Goal: Navigation & Orientation: Find specific page/section

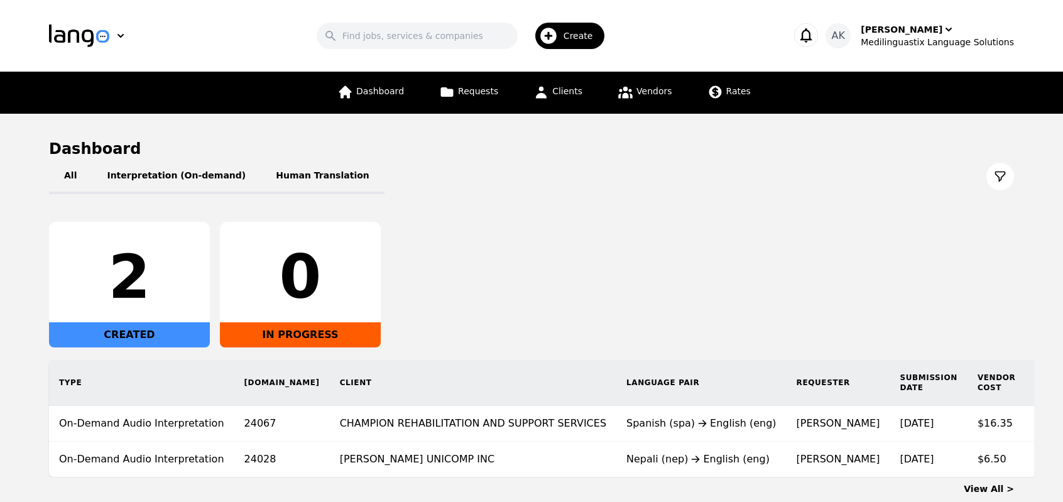
click at [910, 53] on header "Search Create AK Ameet Kumar Medilinguastix Language Solutions" at bounding box center [531, 36] width 1063 height 72
click at [909, 41] on div "Medilinguastix Language Solutions" at bounding box center [937, 42] width 153 height 13
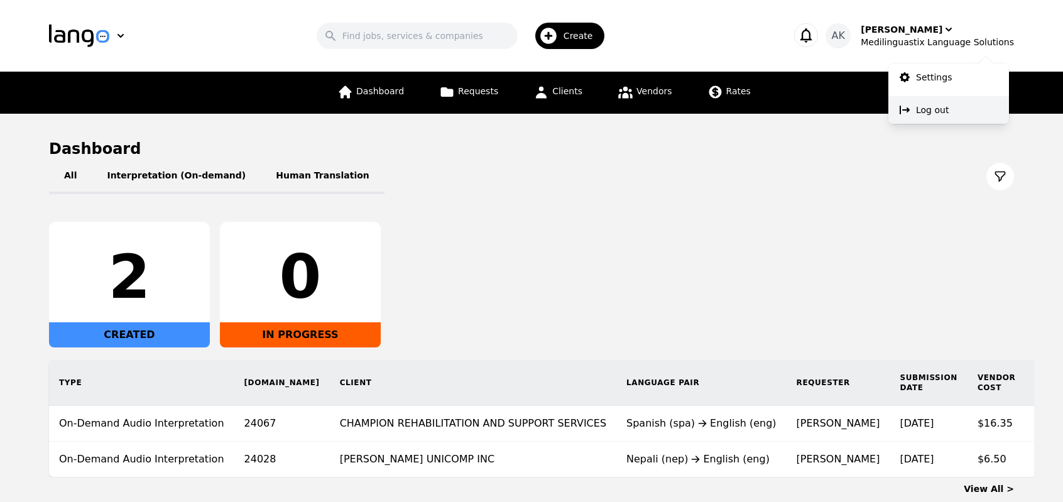
click at [917, 113] on p "Log out" at bounding box center [932, 110] width 33 height 13
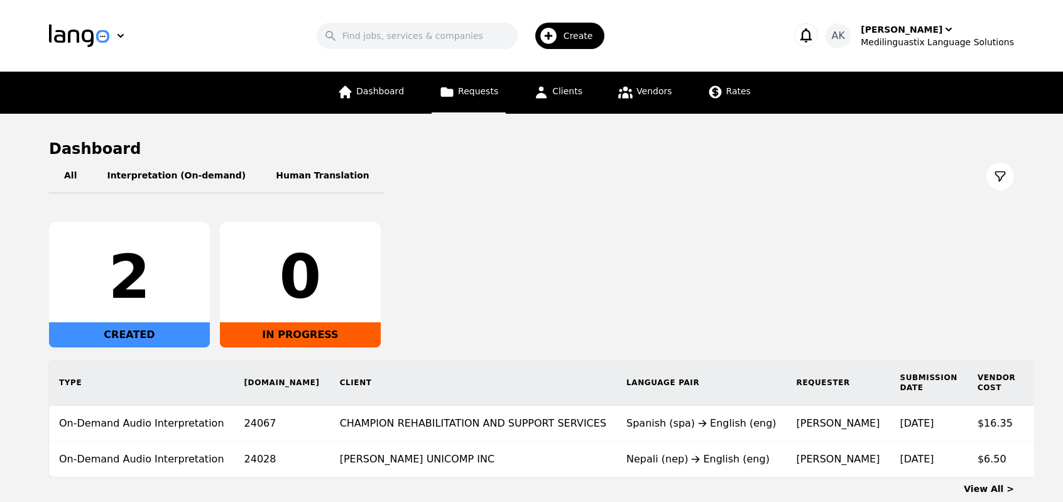
click at [468, 81] on link "Requests" at bounding box center [469, 93] width 74 height 42
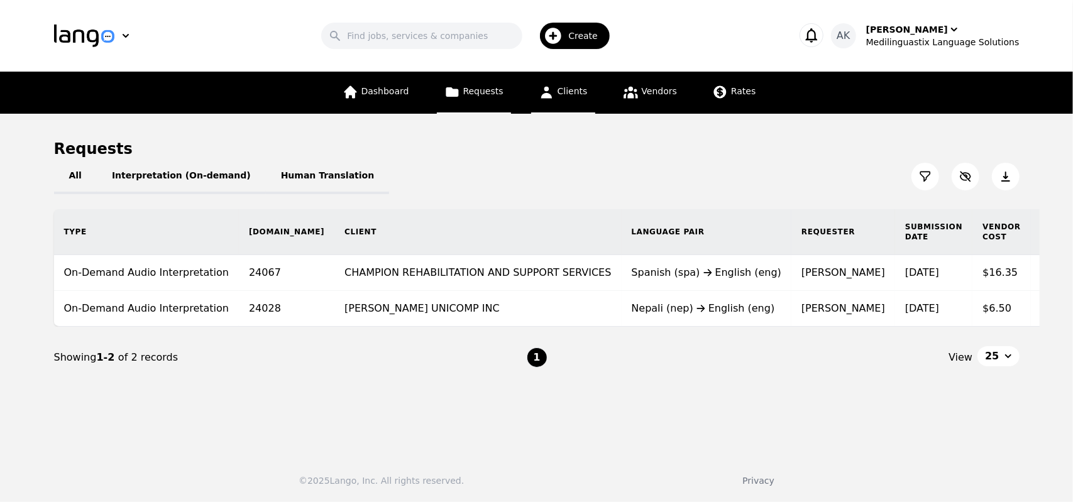
click at [564, 105] on link "Clients" at bounding box center [563, 93] width 64 height 42
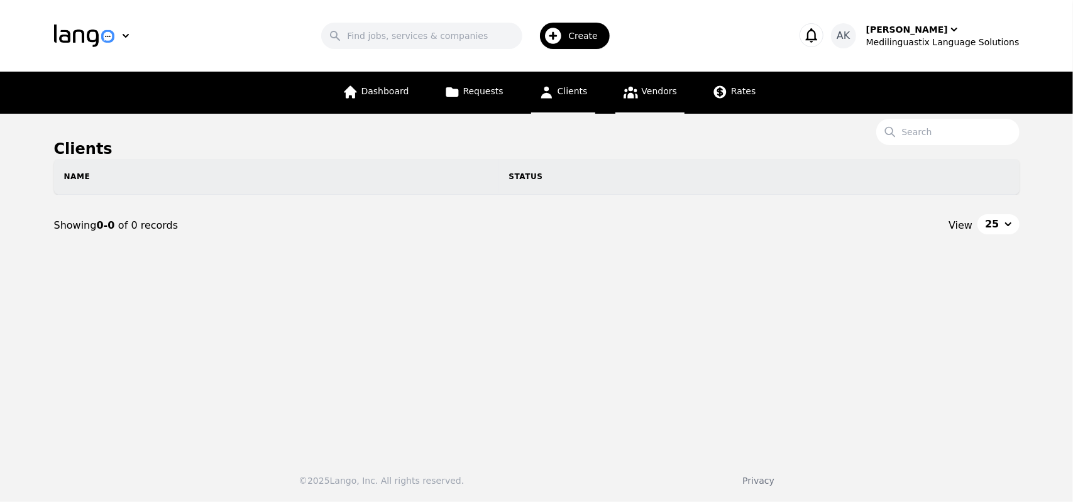
click at [654, 101] on link "Vendors" at bounding box center [649, 93] width 69 height 42
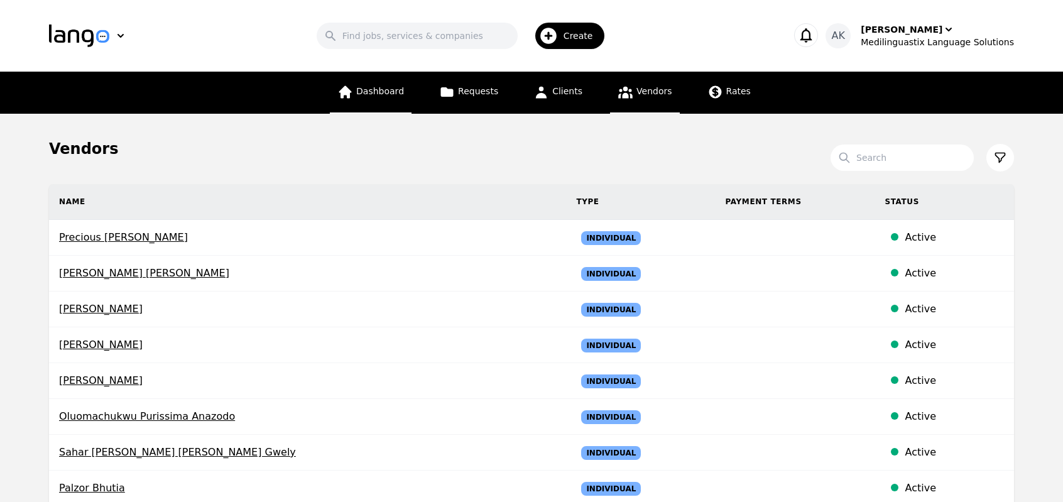
click at [382, 87] on span "Dashboard" at bounding box center [380, 91] width 48 height 10
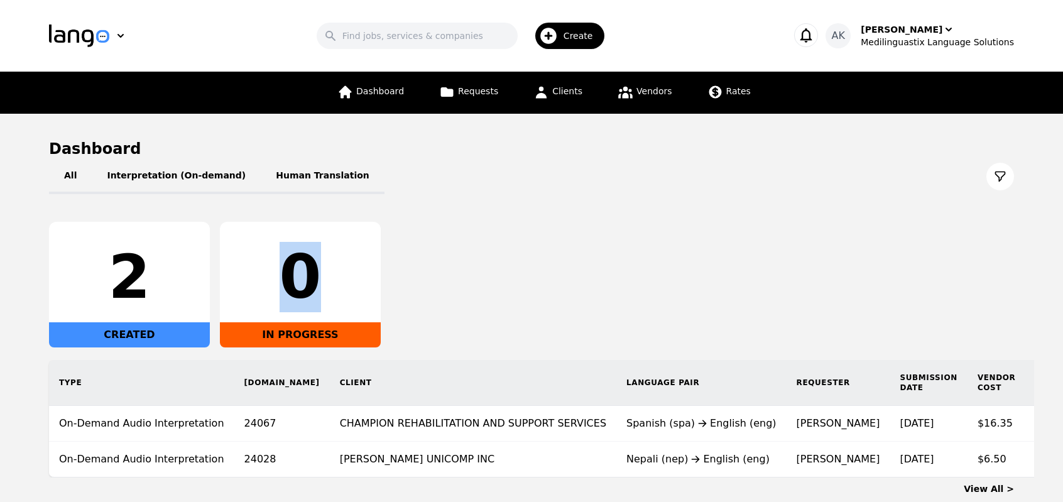
drag, startPoint x: 310, startPoint y: 280, endPoint x: 285, endPoint y: 281, distance: 25.2
click at [285, 281] on div "0" at bounding box center [300, 277] width 141 height 60
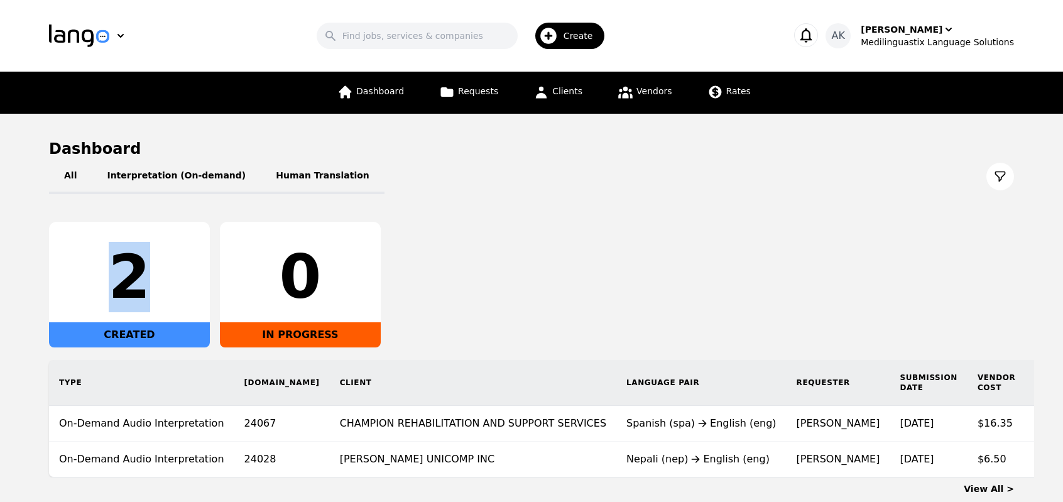
drag, startPoint x: 145, startPoint y: 268, endPoint x: 121, endPoint y: 275, distance: 24.1
click at [121, 275] on div "2" at bounding box center [129, 277] width 141 height 60
click at [123, 275] on div "2" at bounding box center [129, 277] width 141 height 60
drag, startPoint x: 123, startPoint y: 275, endPoint x: 141, endPoint y: 278, distance: 18.6
click at [141, 278] on div "2" at bounding box center [129, 277] width 141 height 60
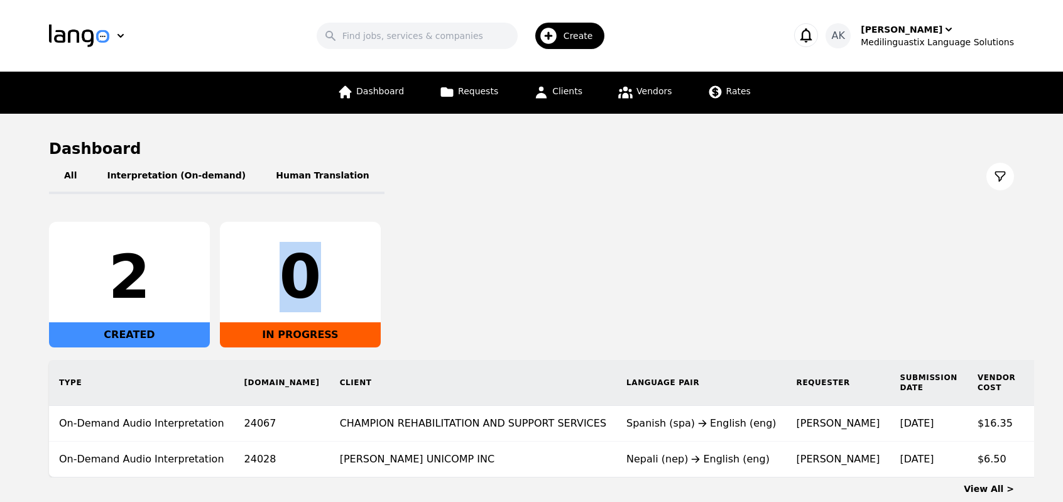
drag, startPoint x: 284, startPoint y: 285, endPoint x: 308, endPoint y: 287, distance: 24.0
click at [308, 287] on div "0" at bounding box center [300, 277] width 141 height 60
click at [307, 287] on div "0" at bounding box center [300, 277] width 141 height 60
drag, startPoint x: 321, startPoint y: 285, endPoint x: 290, endPoint y: 285, distance: 30.8
click at [290, 285] on div "0" at bounding box center [300, 277] width 141 height 60
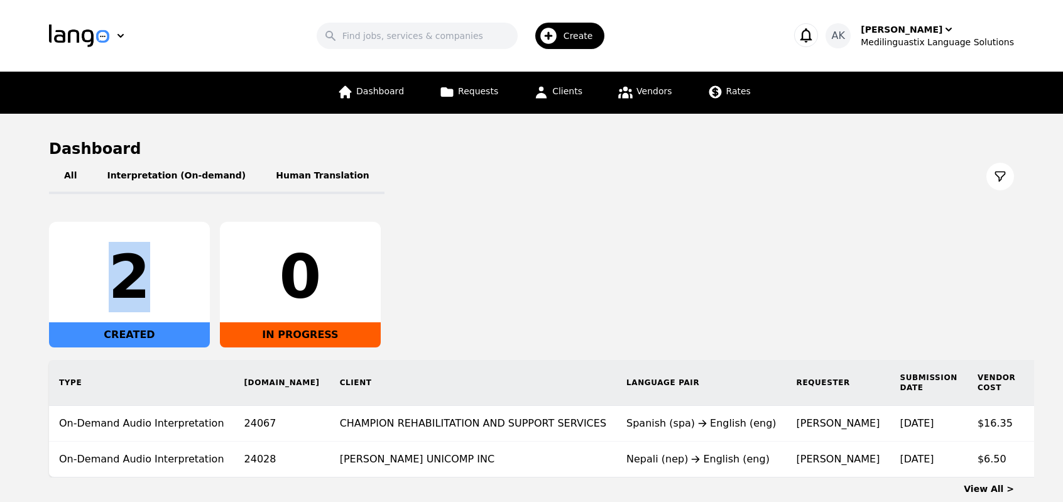
drag, startPoint x: 138, startPoint y: 277, endPoint x: 116, endPoint y: 288, distance: 24.7
click at [116, 288] on div "2" at bounding box center [129, 277] width 141 height 60
click at [456, 261] on div "2 CREATED 0 IN PROGRESS" at bounding box center [531, 285] width 965 height 126
click at [931, 40] on div "Medilinguastix Language Solutions" at bounding box center [937, 42] width 153 height 13
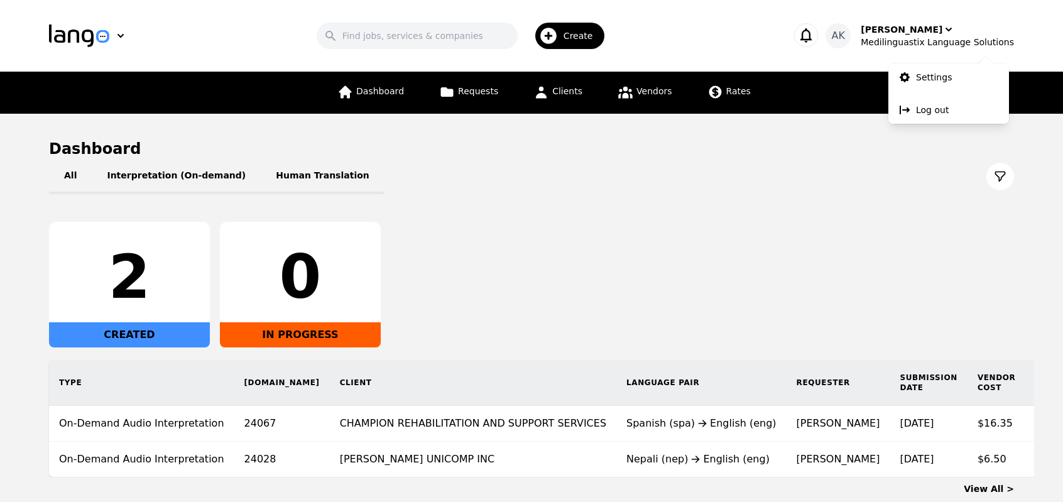
click at [709, 184] on div "All Interpretation (On-demand) Human Translation" at bounding box center [531, 176] width 965 height 35
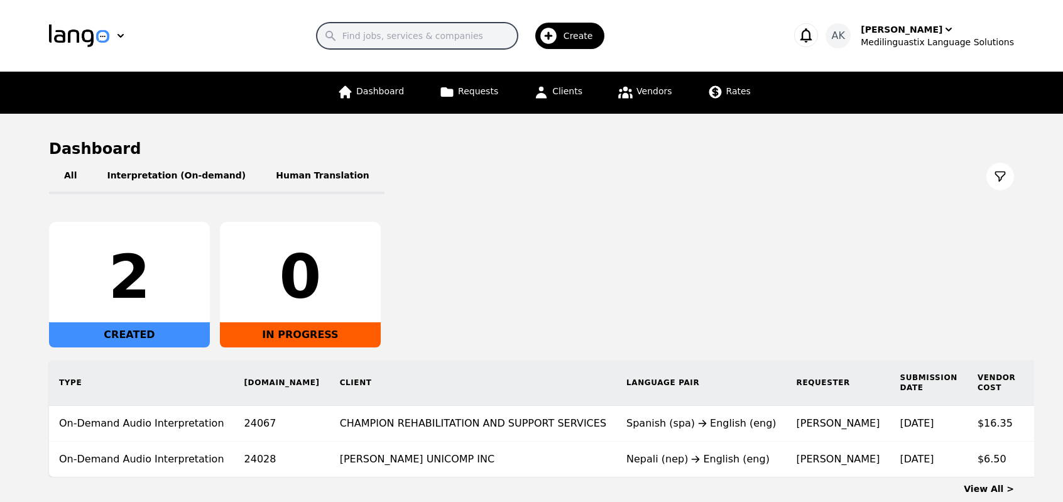
click at [449, 41] on input "Search" at bounding box center [417, 36] width 201 height 26
click at [233, 4] on header "Search Create AK Ameet Kumar Medilinguastix Language Solutions" at bounding box center [531, 36] width 1063 height 72
